Goal: Check status: Check status

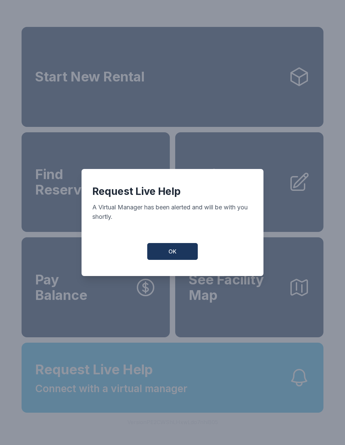
click at [175, 250] on button "OK" at bounding box center [172, 251] width 50 height 17
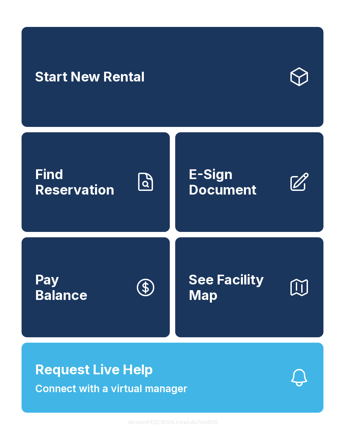
click at [245, 397] on button "Request Live Help Connect with a virtual manager" at bounding box center [172, 377] width 301 height 70
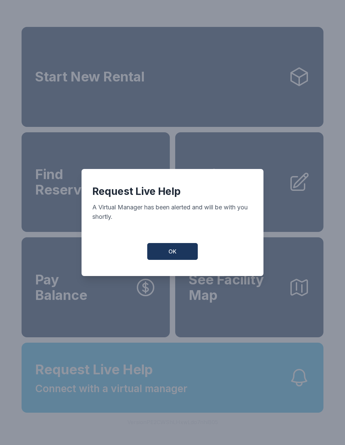
click at [185, 254] on button "OK" at bounding box center [172, 251] width 50 height 17
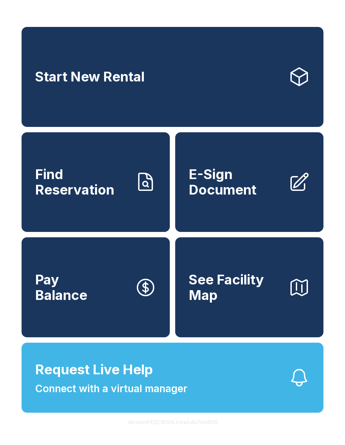
click at [100, 186] on span "Find Reservation" at bounding box center [82, 182] width 94 height 31
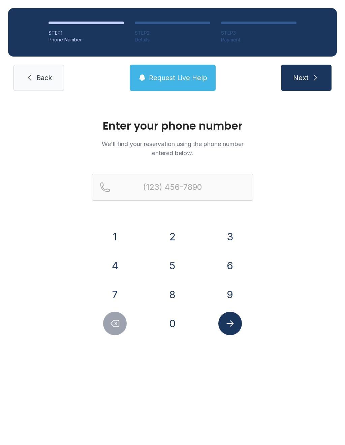
click at [175, 237] on button "2" at bounding box center [172, 237] width 24 height 24
click at [182, 326] on button "0" at bounding box center [172, 324] width 24 height 24
click at [176, 257] on button "5" at bounding box center [172, 266] width 24 height 24
click at [227, 227] on button "3" at bounding box center [230, 237] width 24 height 24
click at [116, 241] on button "1" at bounding box center [115, 237] width 24 height 24
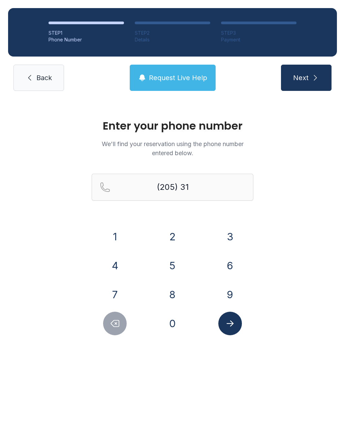
click at [119, 289] on button "7" at bounding box center [115, 295] width 24 height 24
click at [221, 234] on button "3" at bounding box center [230, 237] width 24 height 24
click at [123, 272] on button "4" at bounding box center [115, 266] width 24 height 24
click at [176, 300] on button "8" at bounding box center [172, 295] width 24 height 24
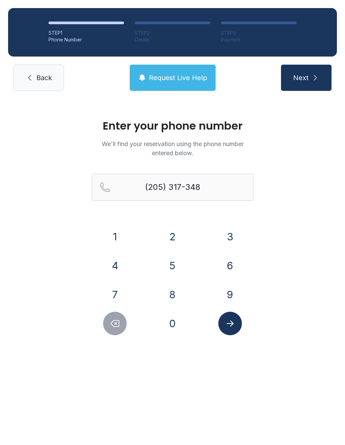
type input "[PHONE_NUMBER]"
click at [238, 324] on button "Submit lookup form" at bounding box center [230, 324] width 24 height 24
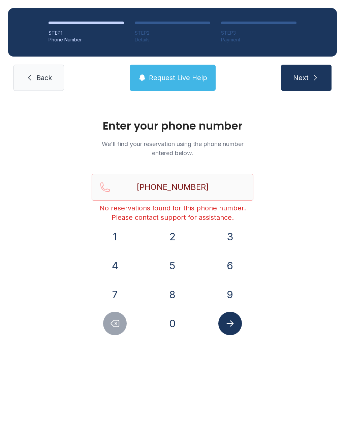
click at [164, 69] on button "Request Live Help" at bounding box center [173, 78] width 86 height 26
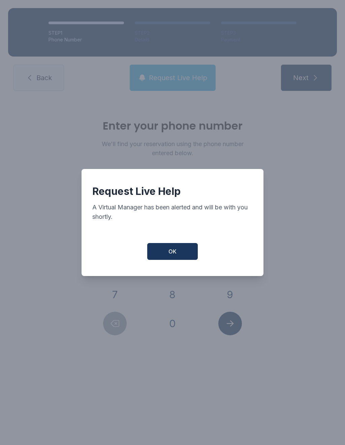
click at [168, 252] on span "OK" at bounding box center [172, 251] width 8 height 8
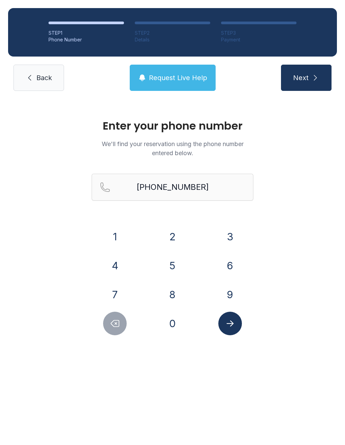
click at [37, 74] on span "Back" at bounding box center [43, 77] width 15 height 9
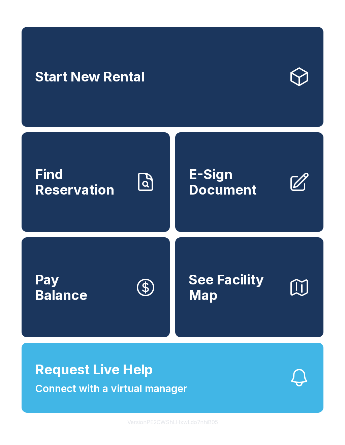
click at [103, 300] on link "Pay Balance" at bounding box center [96, 287] width 148 height 100
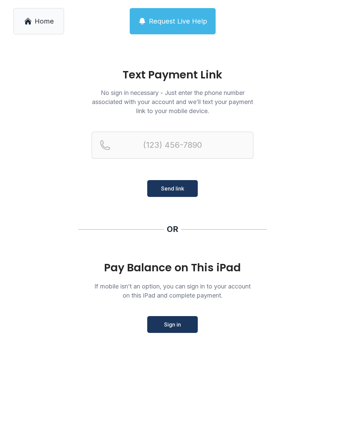
click at [165, 321] on span "Sign in" at bounding box center [172, 324] width 17 height 8
click at [37, 21] on span "Home" at bounding box center [44, 20] width 19 height 9
